Goal: Find specific page/section: Find specific page/section

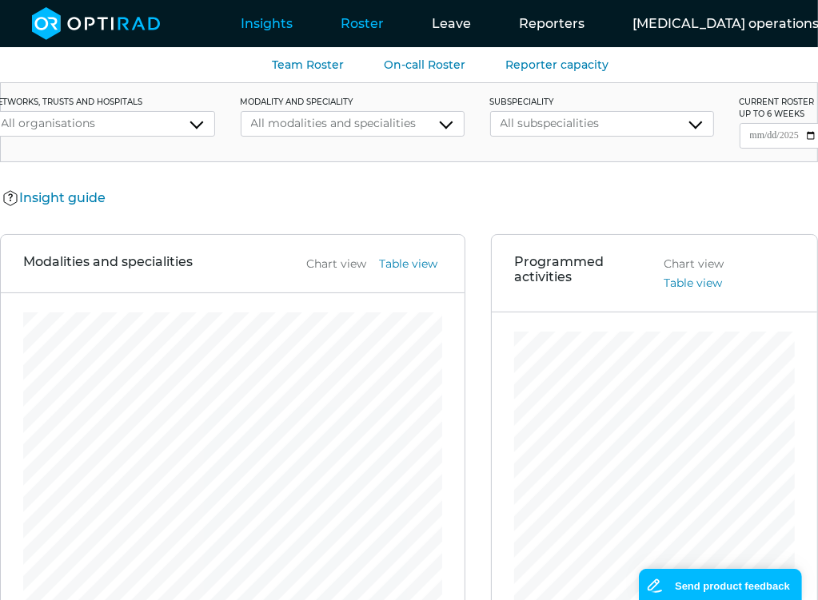
click at [344, 17] on link "Roster" at bounding box center [361, 23] width 91 height 63
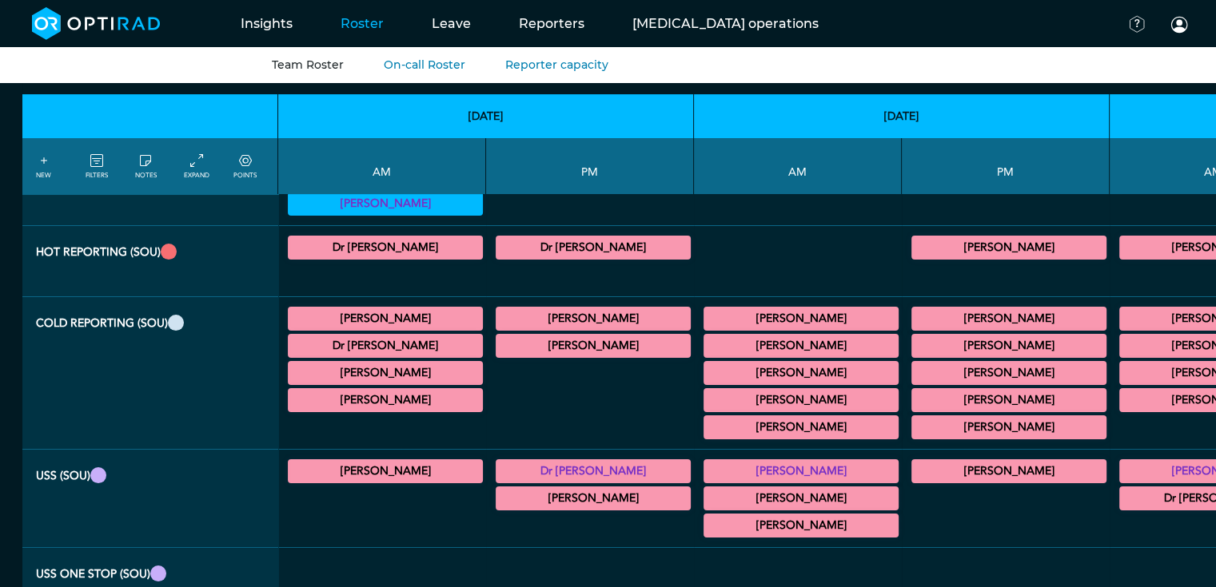
scroll to position [121, 0]
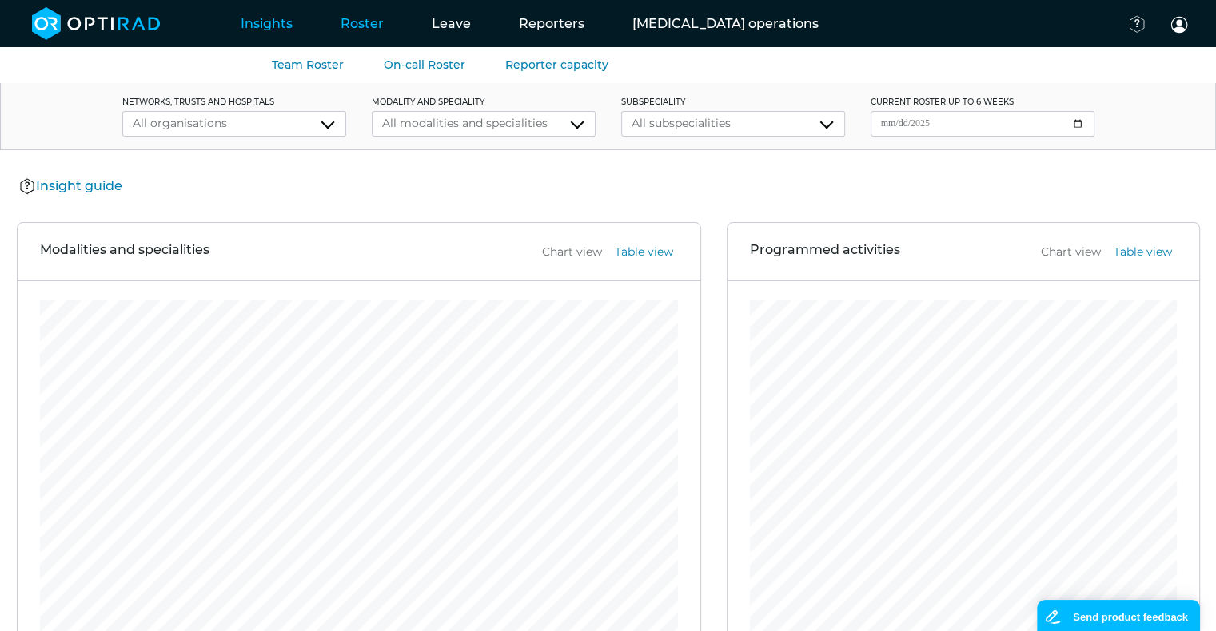
click at [352, 28] on link "Roster" at bounding box center [361, 23] width 91 height 63
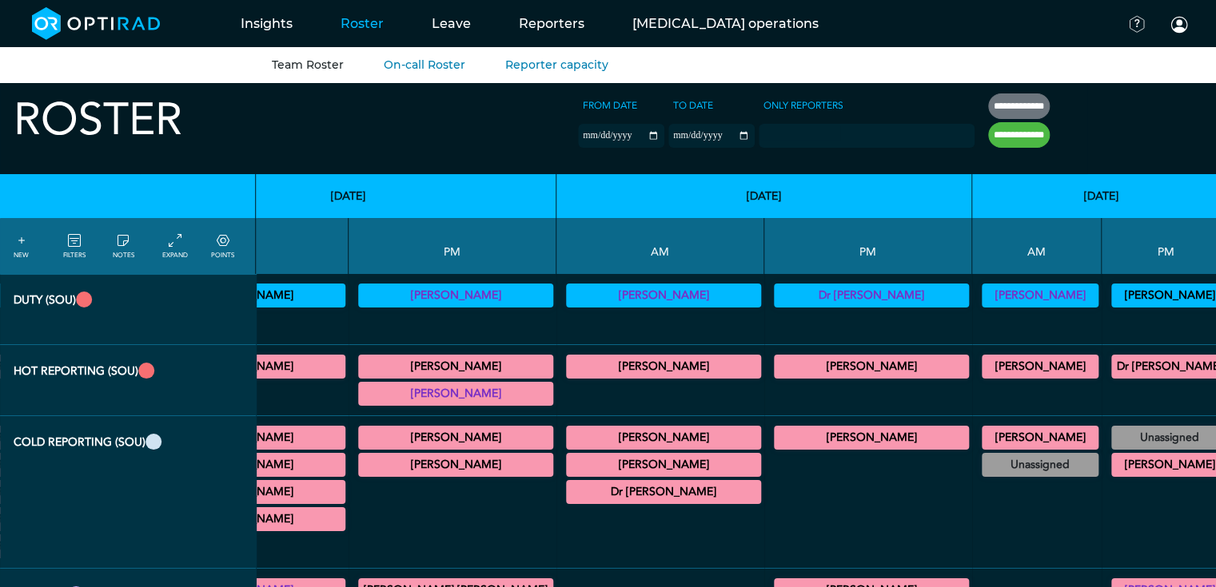
scroll to position [2, 0]
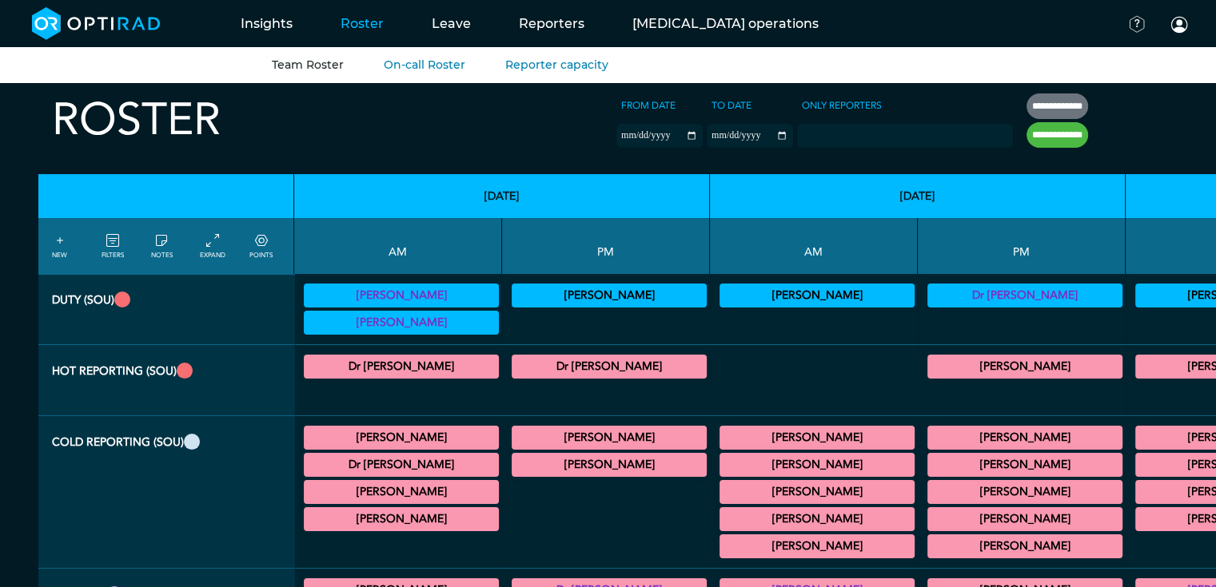
click at [716, 384] on div at bounding box center [813, 381] width 195 height 58
